Goal: Book appointment/travel/reservation

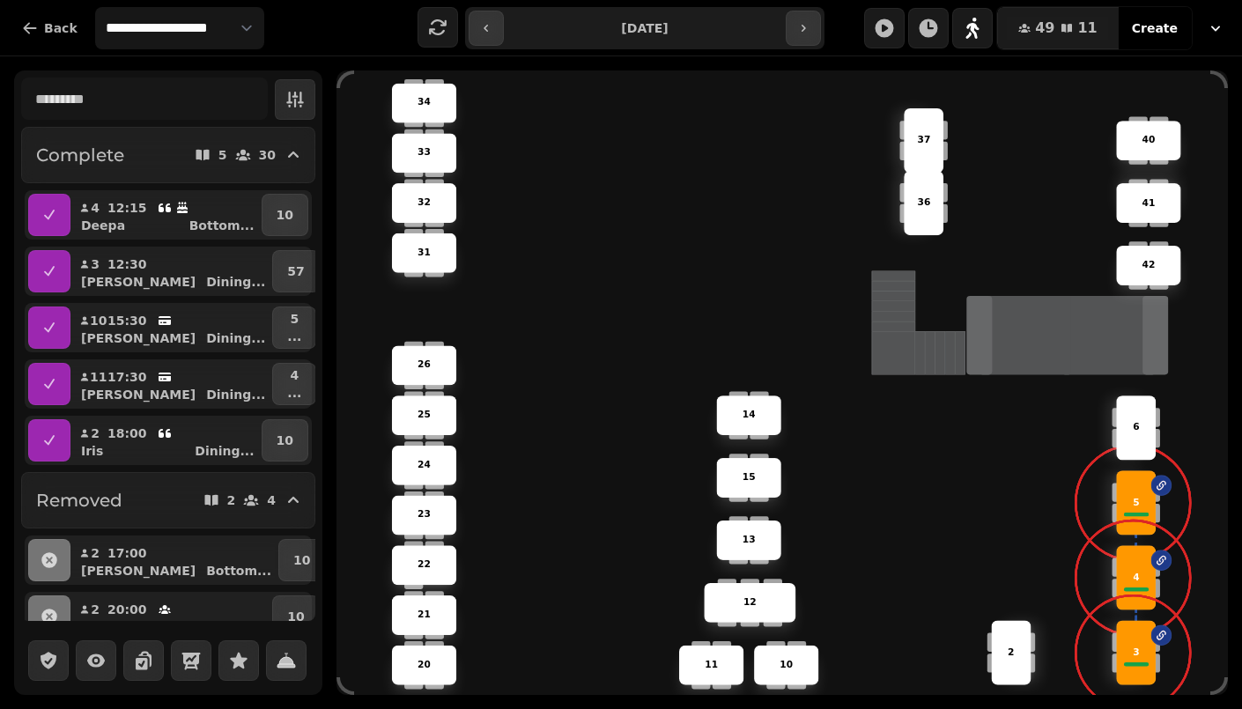
scroll to position [308, 0]
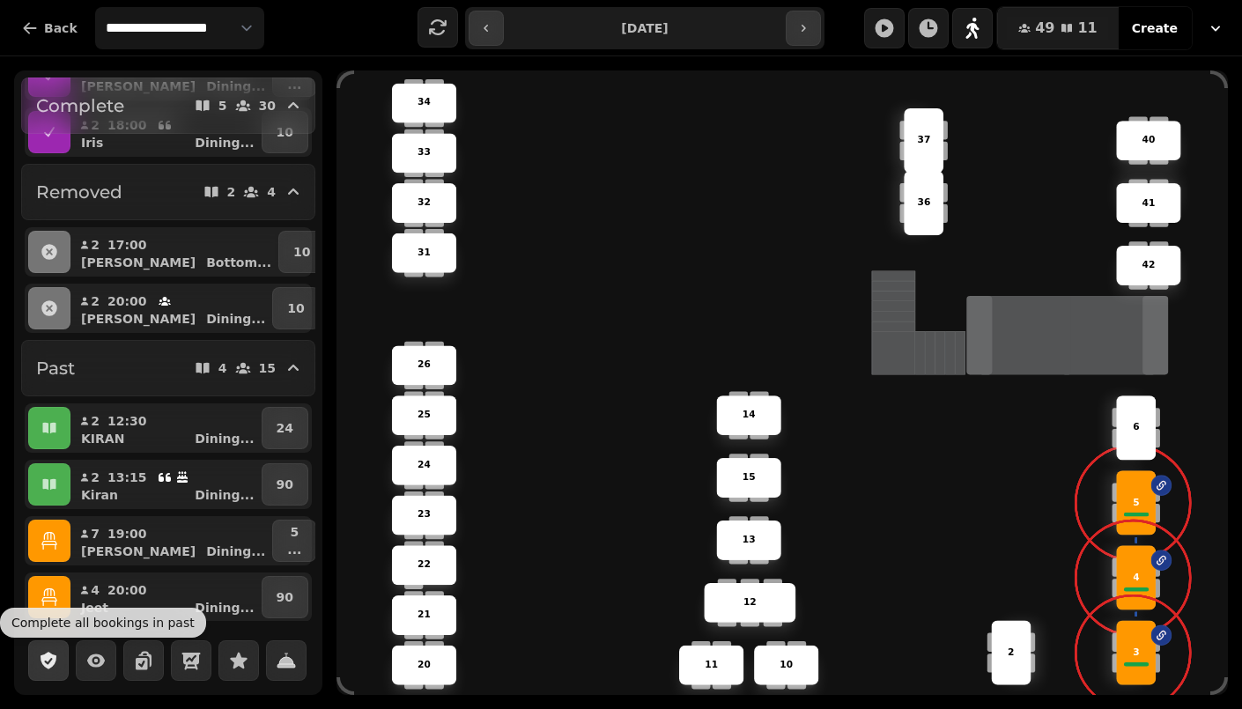
click at [47, 663] on icon "button" at bounding box center [48, 660] width 21 height 21
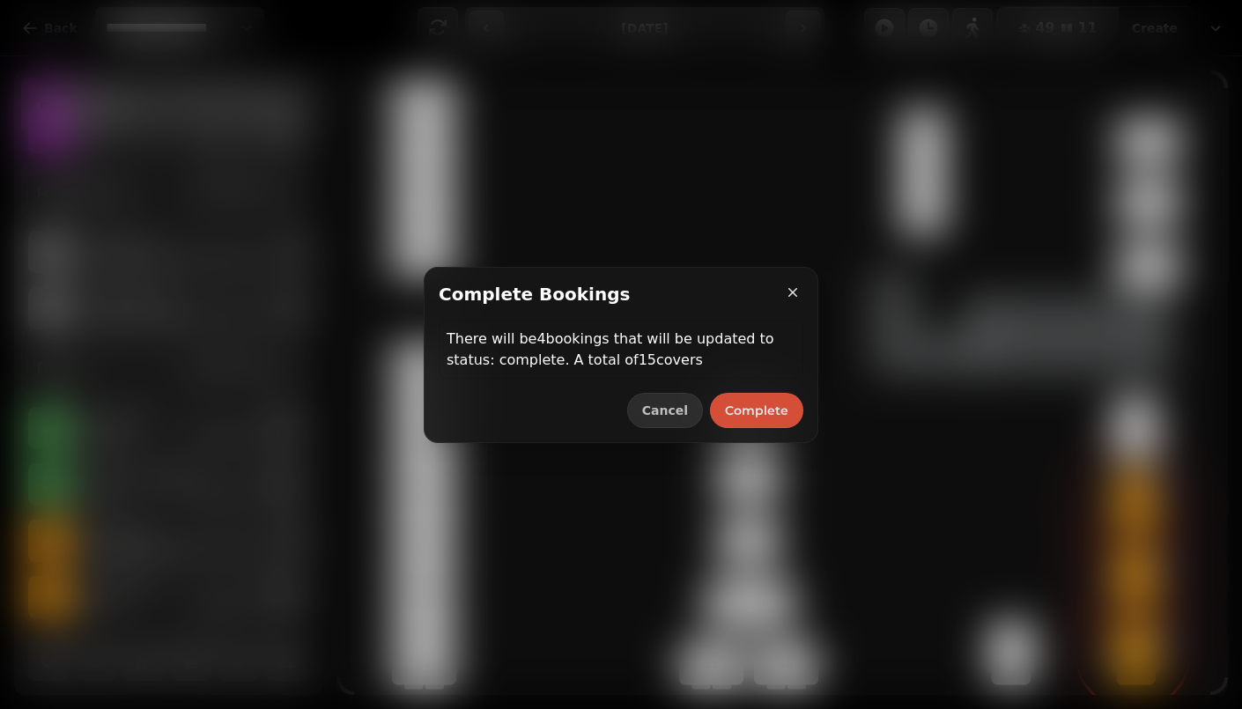
click at [751, 416] on span "Complete" at bounding box center [756, 410] width 63 height 12
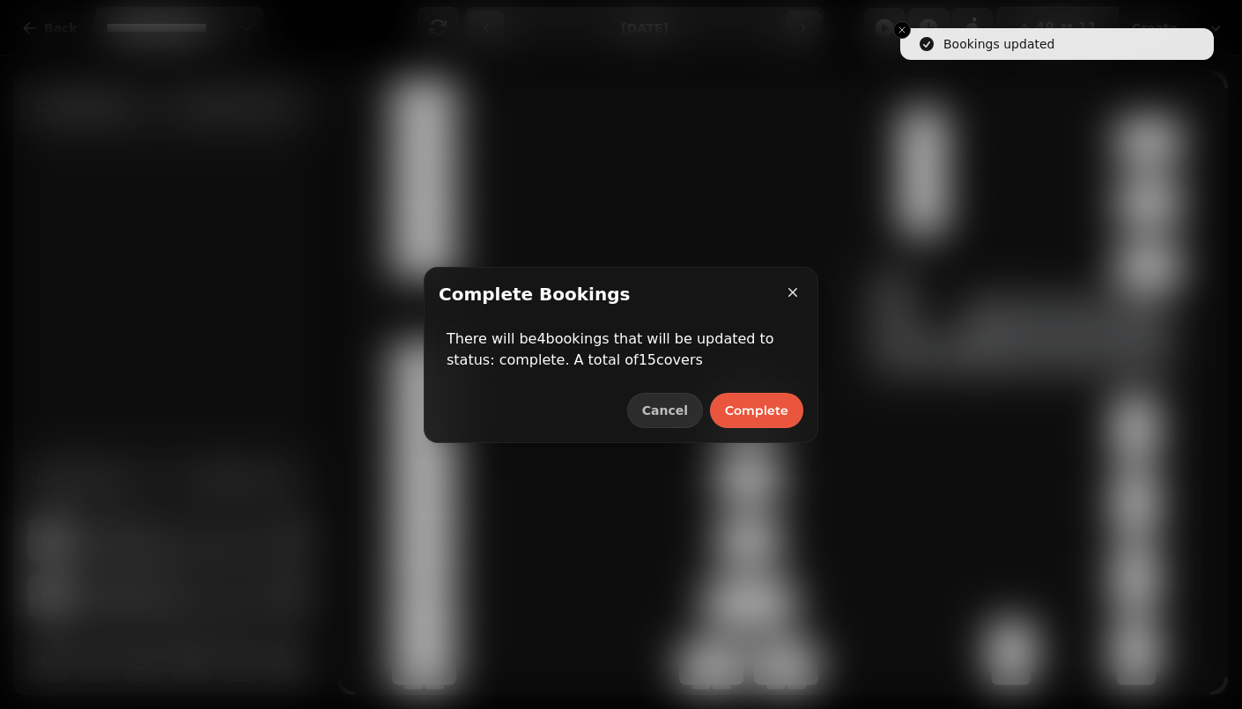
scroll to position [20, 0]
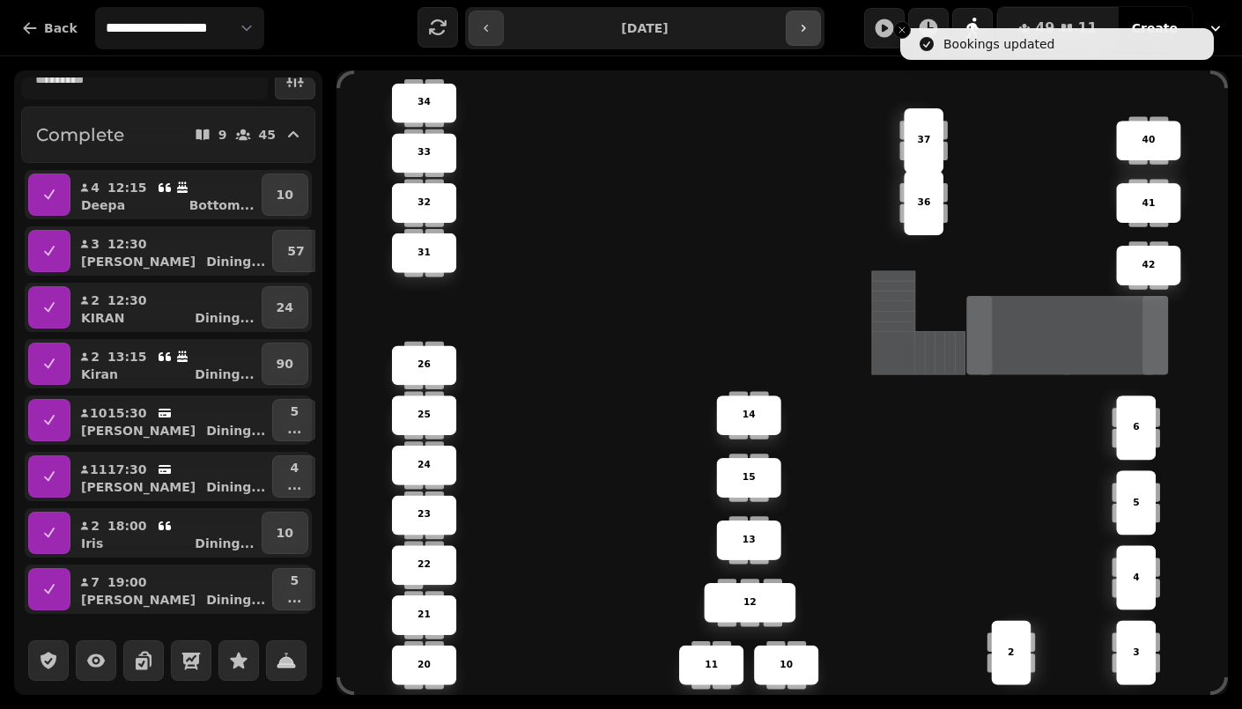
click at [803, 24] on icon "button" at bounding box center [803, 28] width 14 height 14
type input "**********"
